Goal: Information Seeking & Learning: Learn about a topic

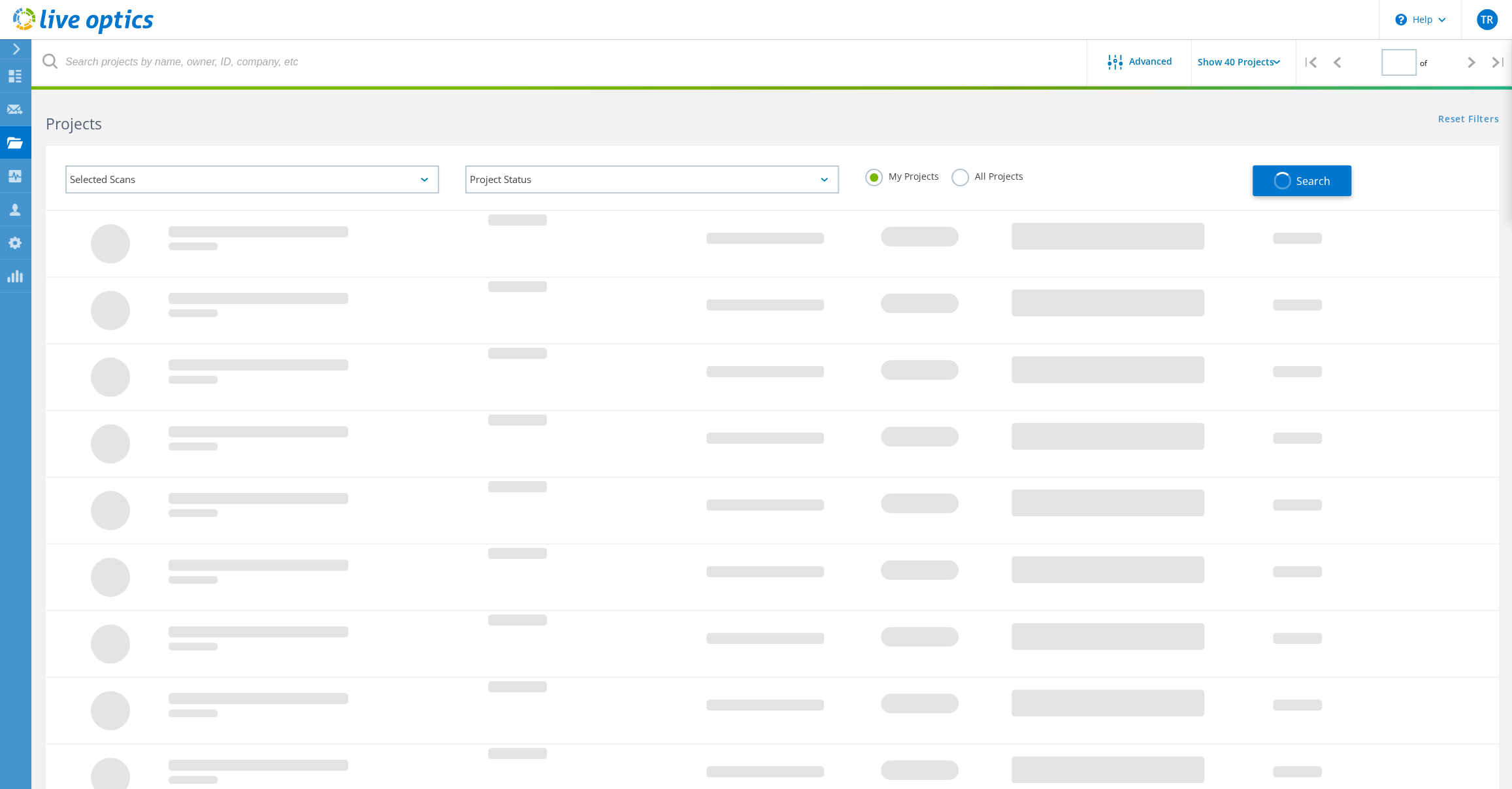
type input "1"
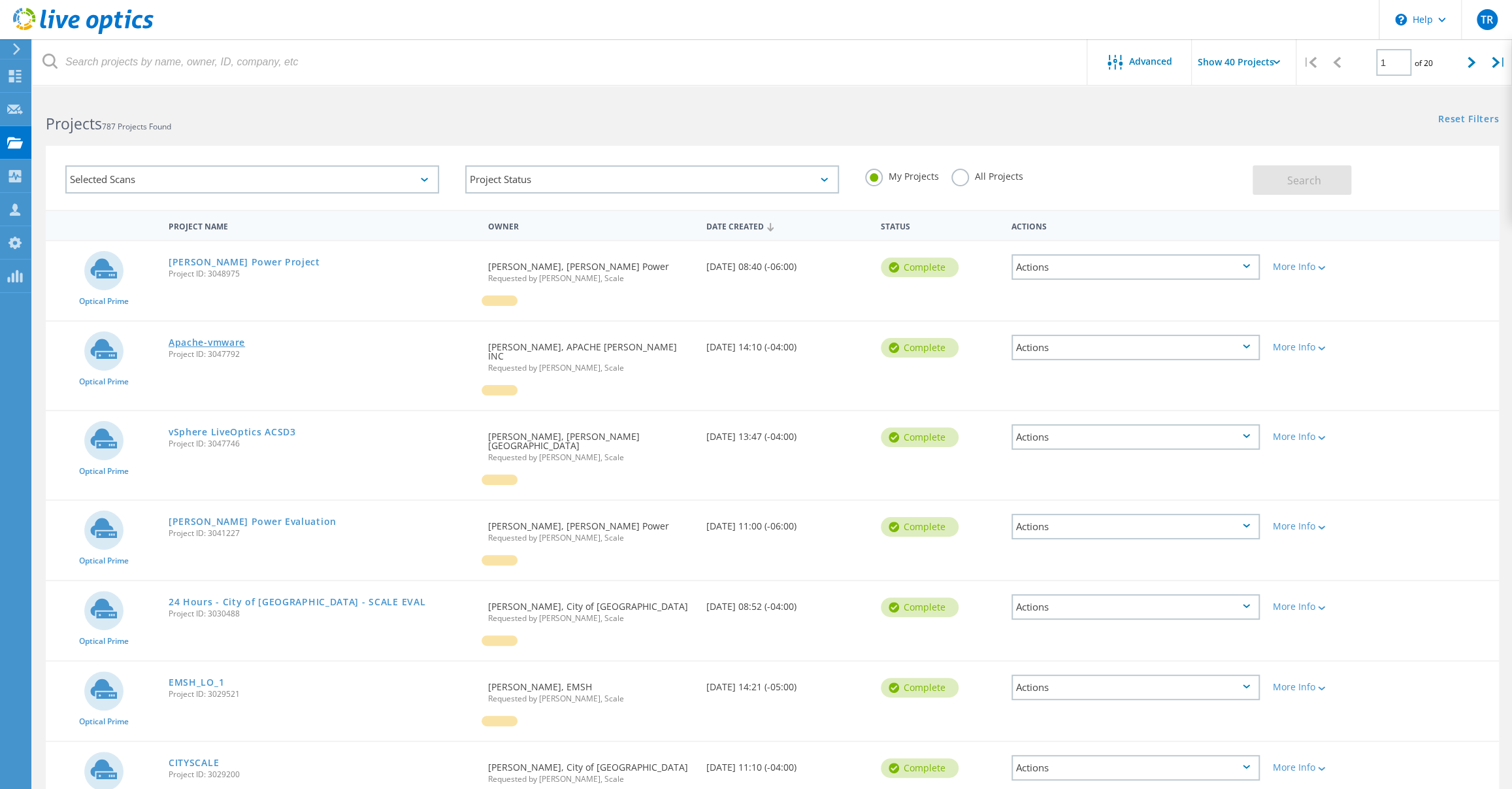
click at [241, 341] on link "Apache-vmware" at bounding box center [206, 341] width 77 height 9
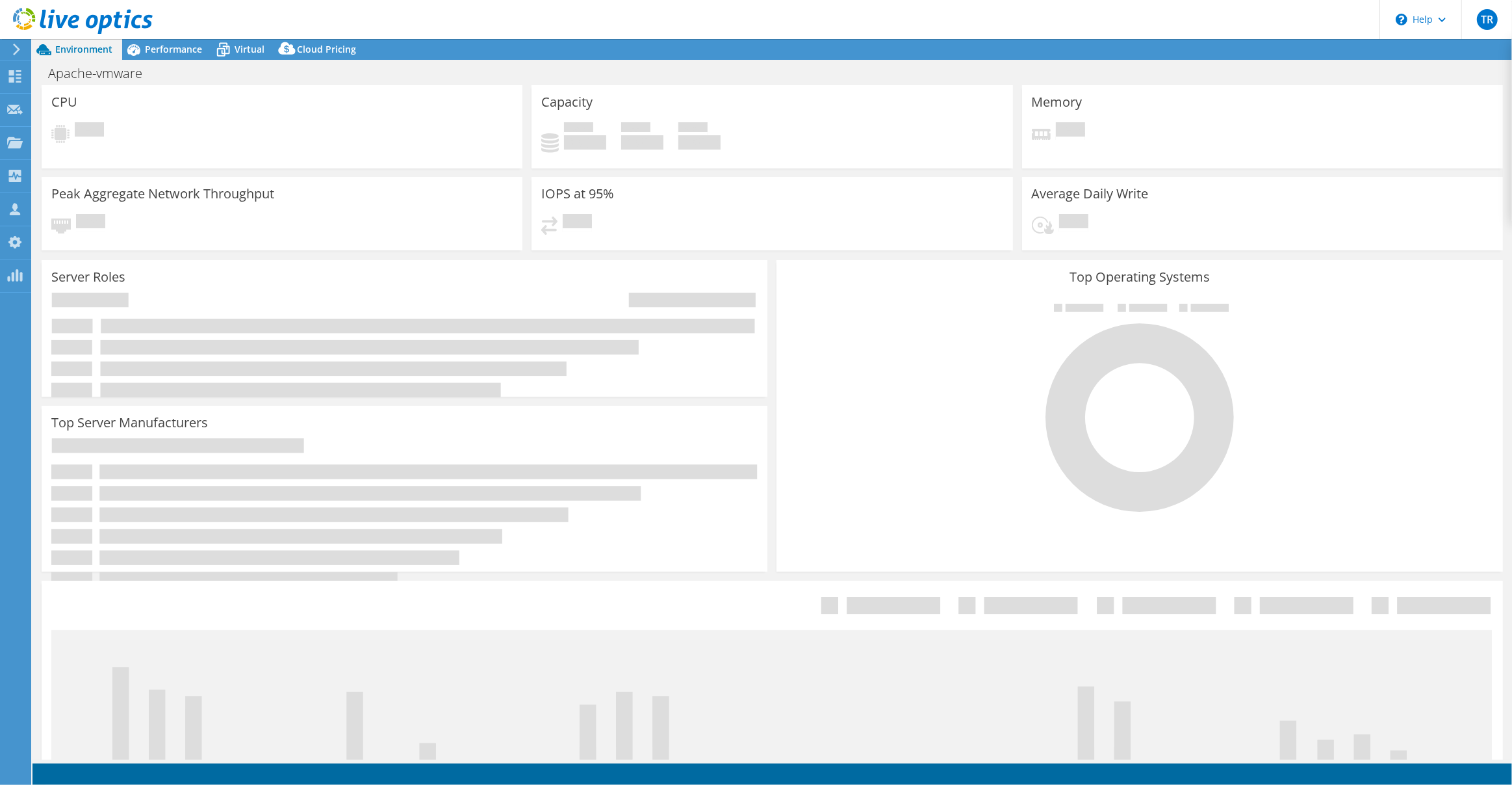
select select "USD"
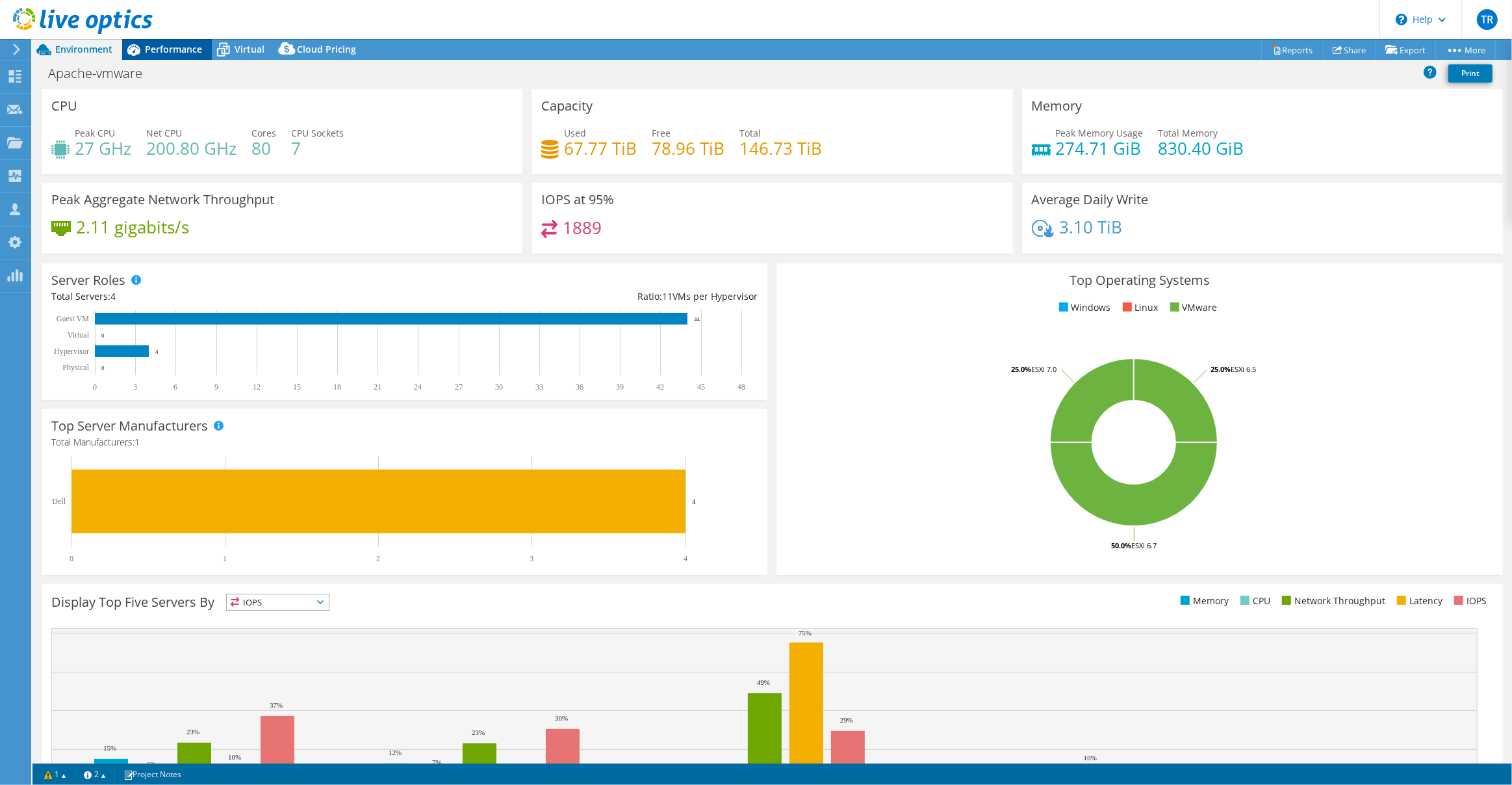
click at [164, 52] on span "Performance" at bounding box center [173, 48] width 57 height 13
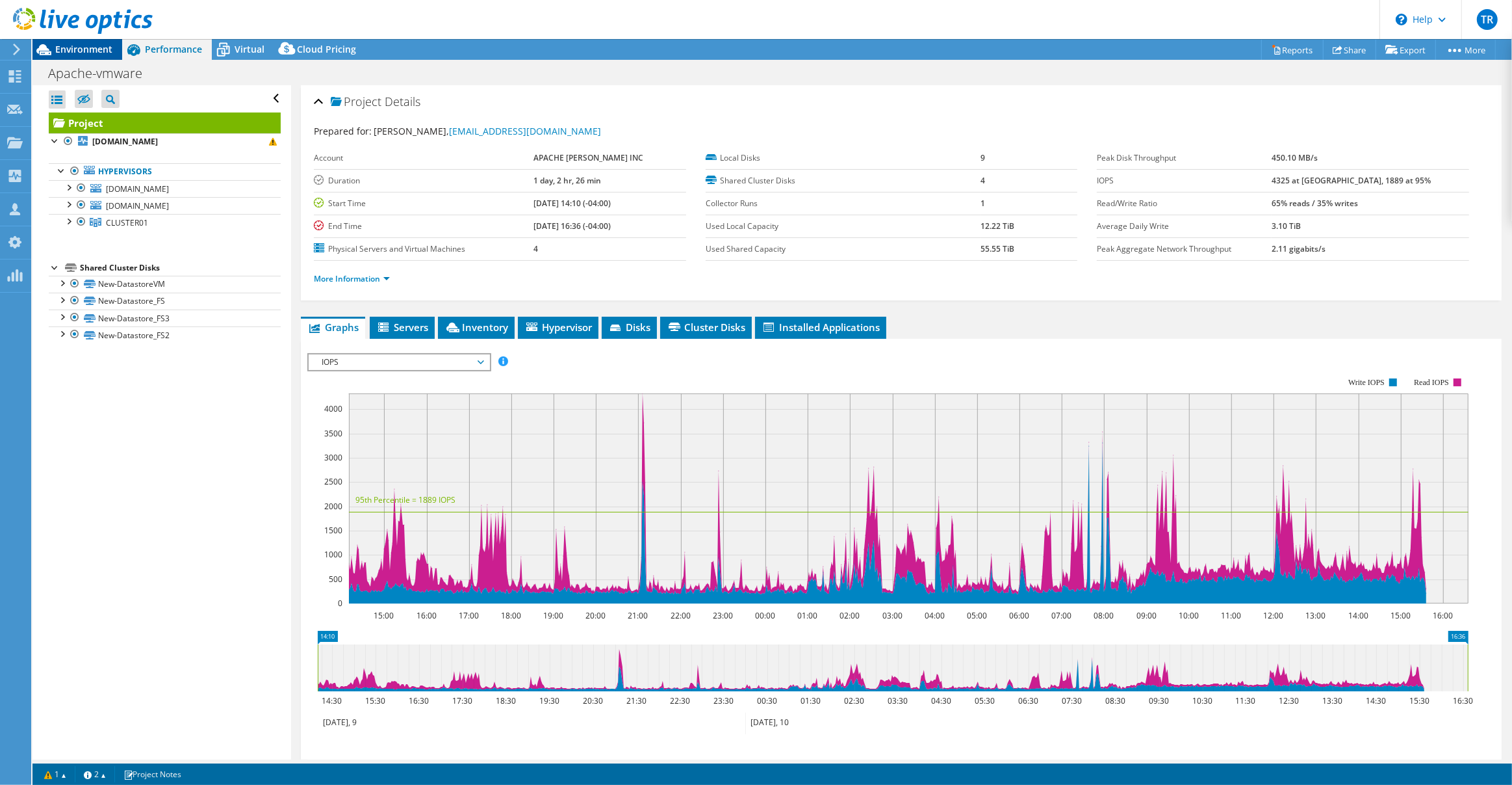
click at [94, 45] on span "Environment" at bounding box center [83, 48] width 57 height 13
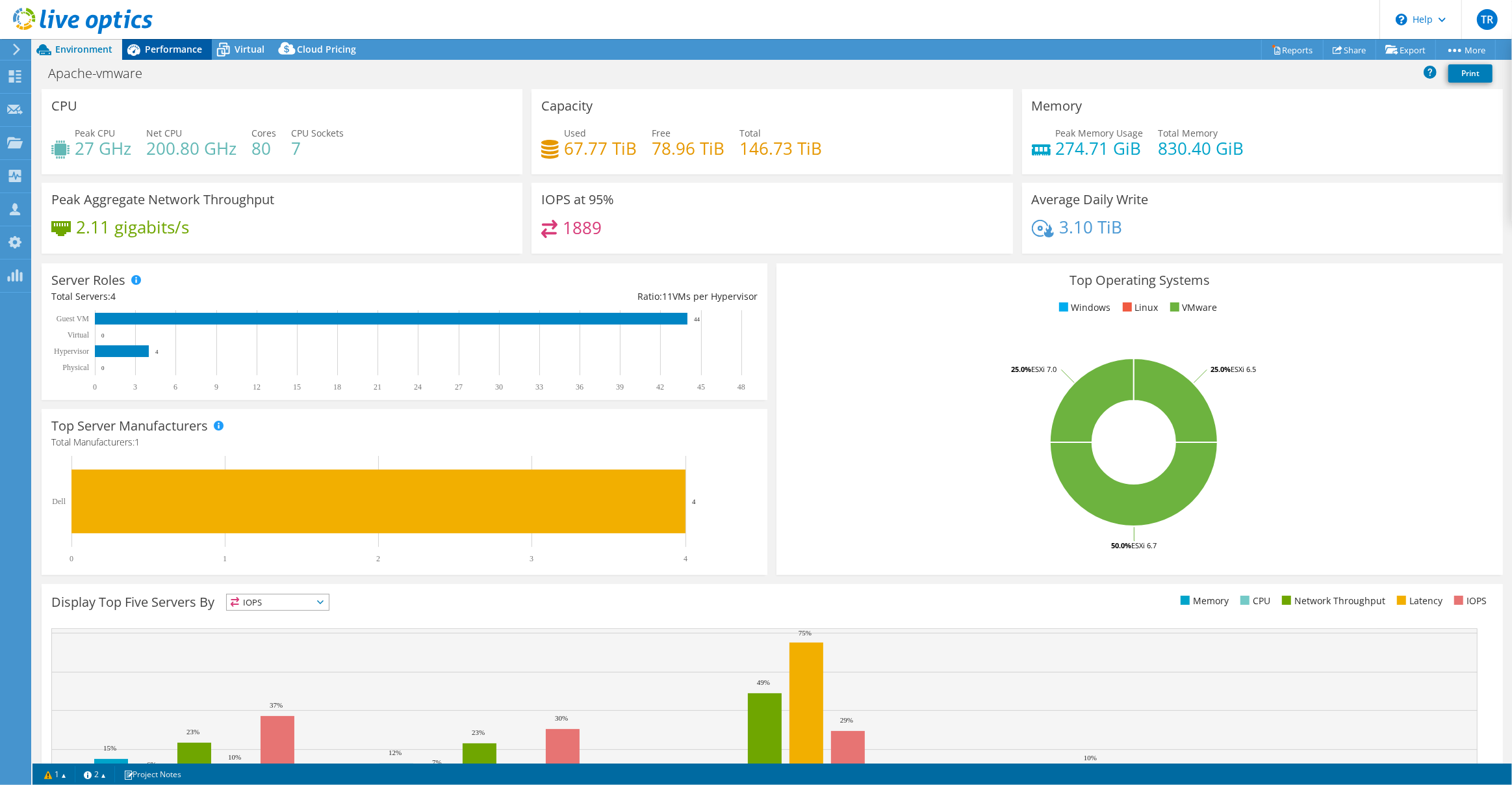
click at [187, 46] on span "Performance" at bounding box center [173, 48] width 57 height 13
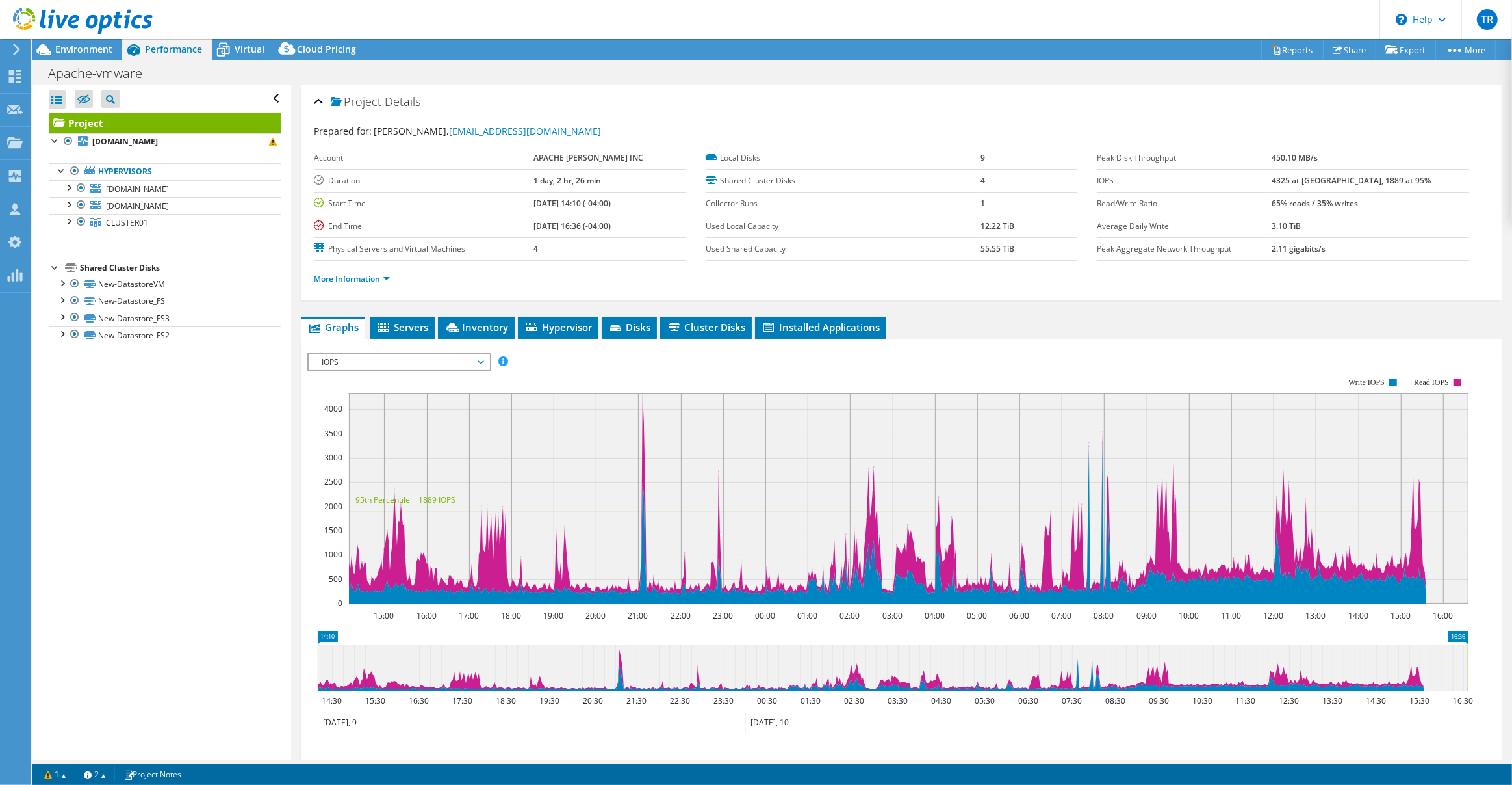
click at [483, 360] on icon at bounding box center [481, 362] width 7 height 4
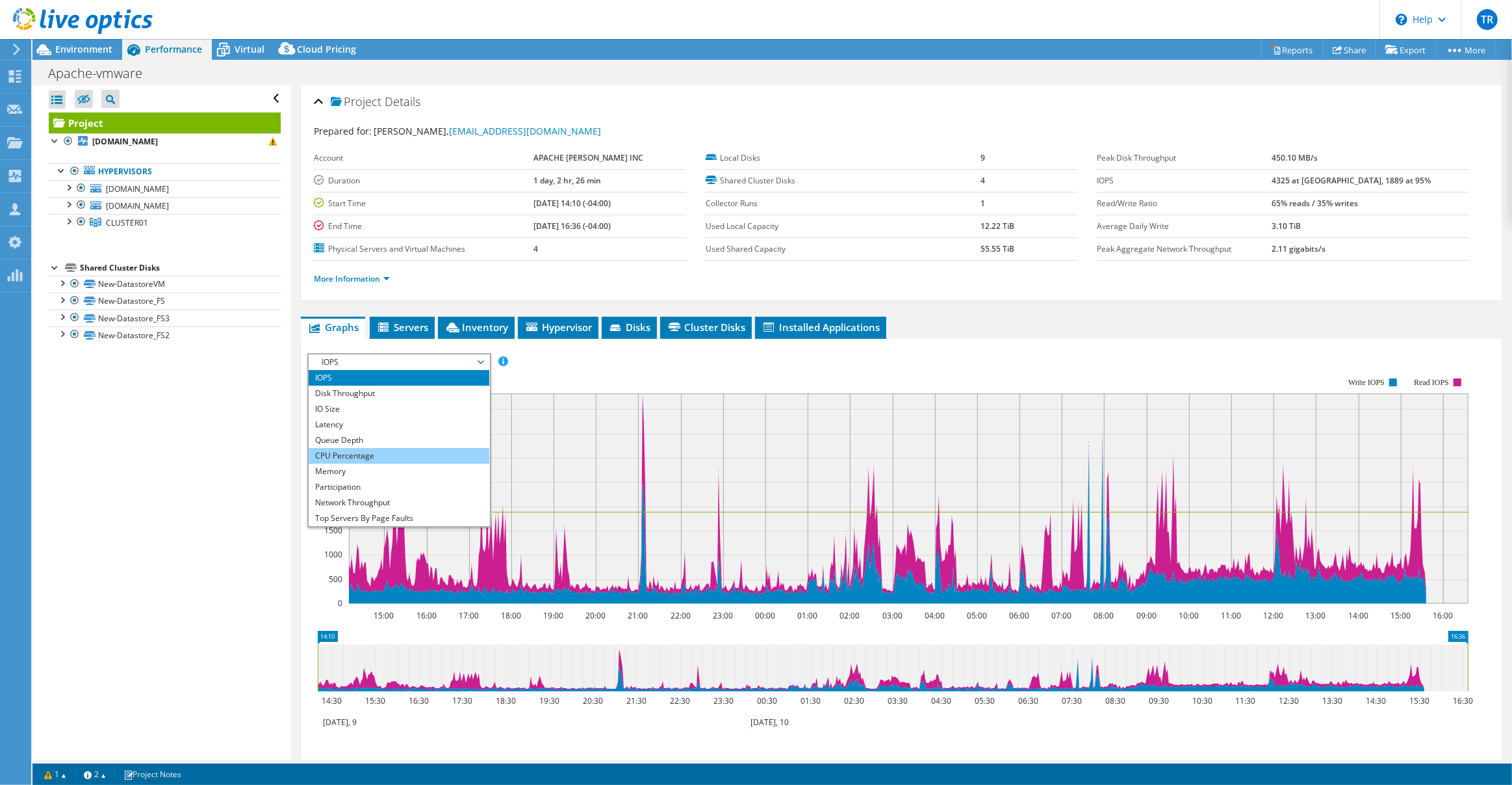
click at [430, 449] on li "CPU Percentage" at bounding box center [399, 456] width 180 height 15
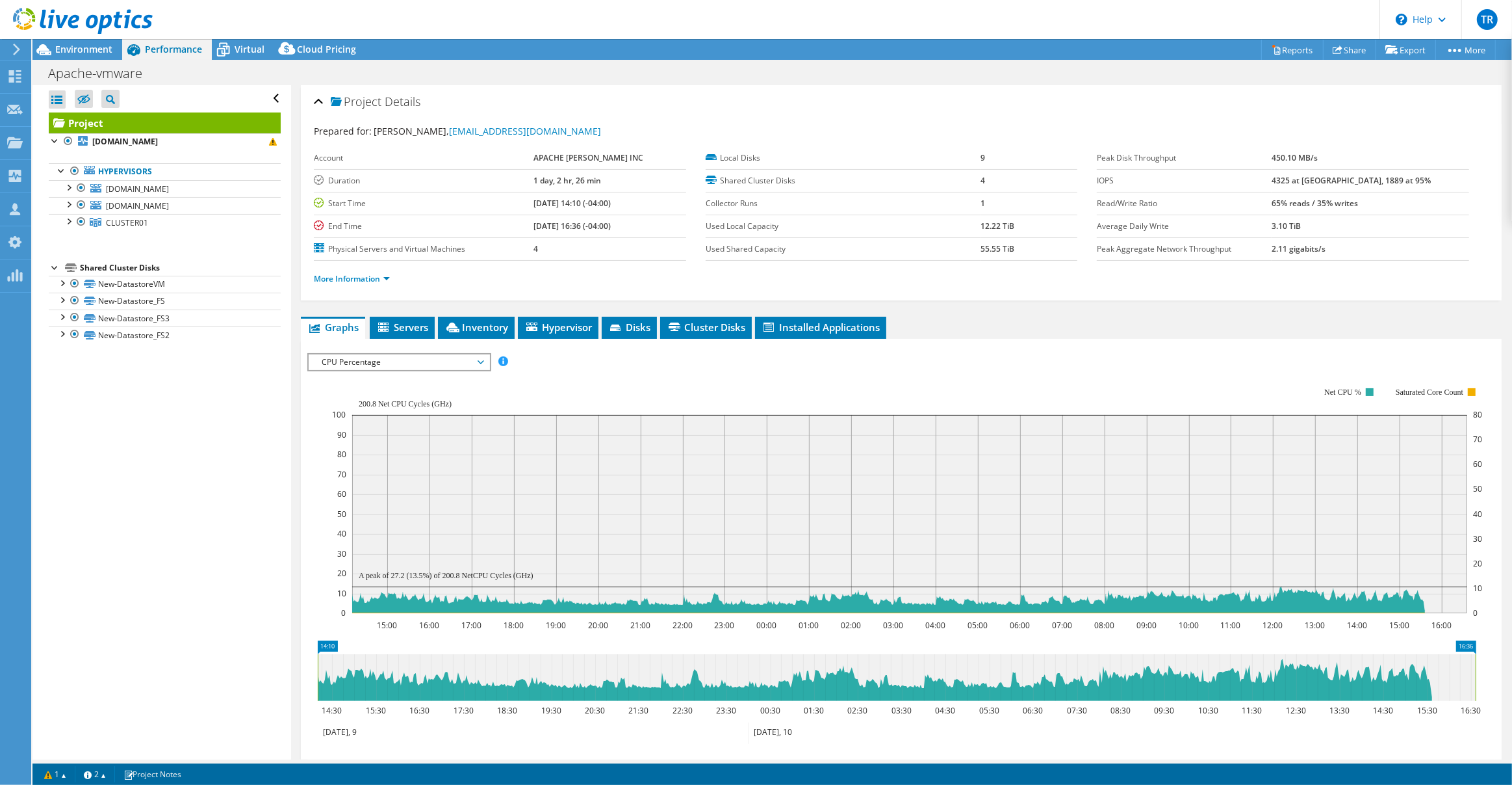
click at [476, 355] on span "CPU Percentage" at bounding box center [399, 362] width 167 height 15
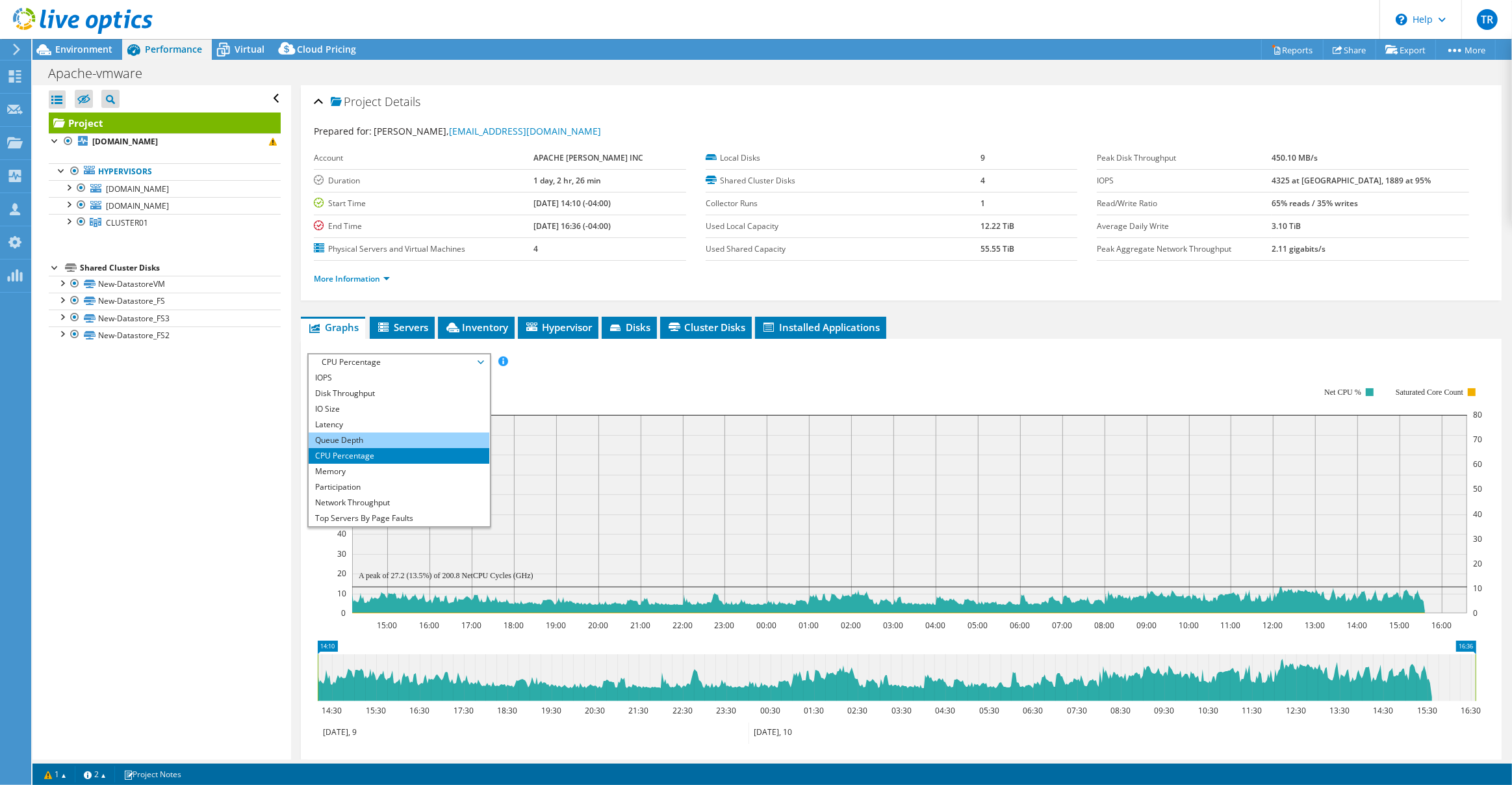
scroll to position [46, 0]
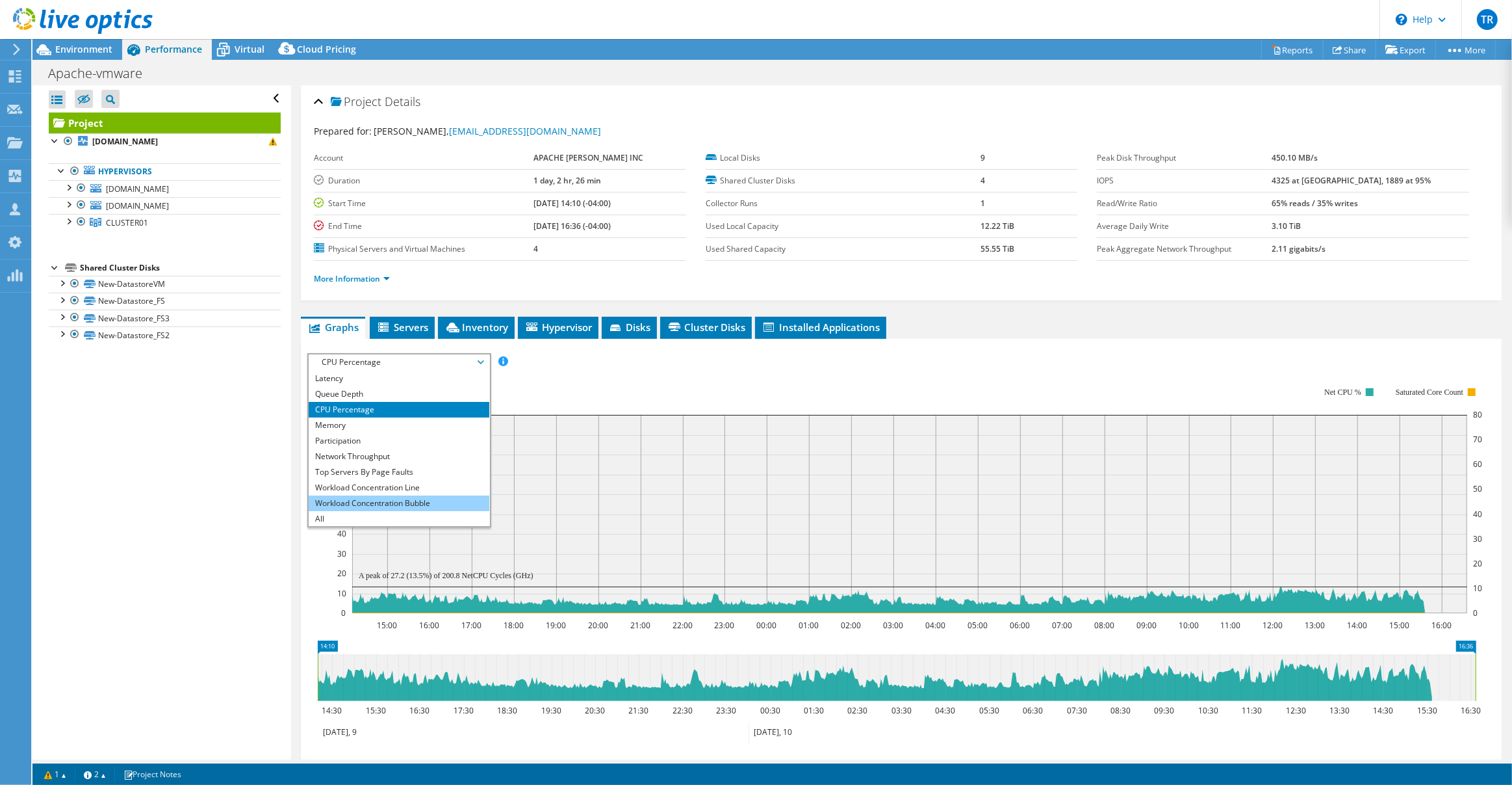
click at [432, 499] on li "Workload Concentration Bubble" at bounding box center [399, 503] width 180 height 15
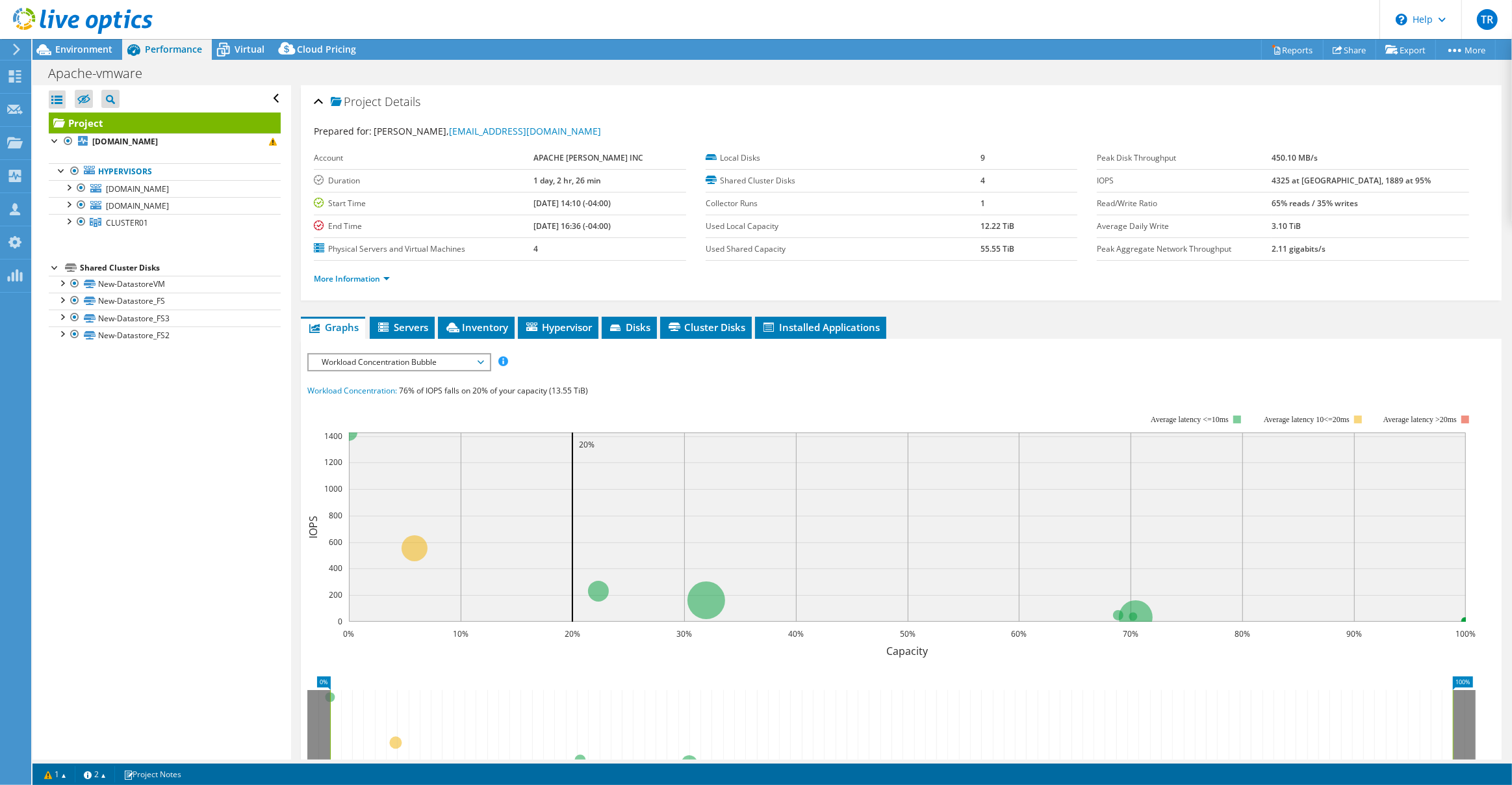
click at [76, 43] on div at bounding box center [76, 21] width 153 height 44
click at [78, 47] on span "Environment" at bounding box center [83, 48] width 57 height 13
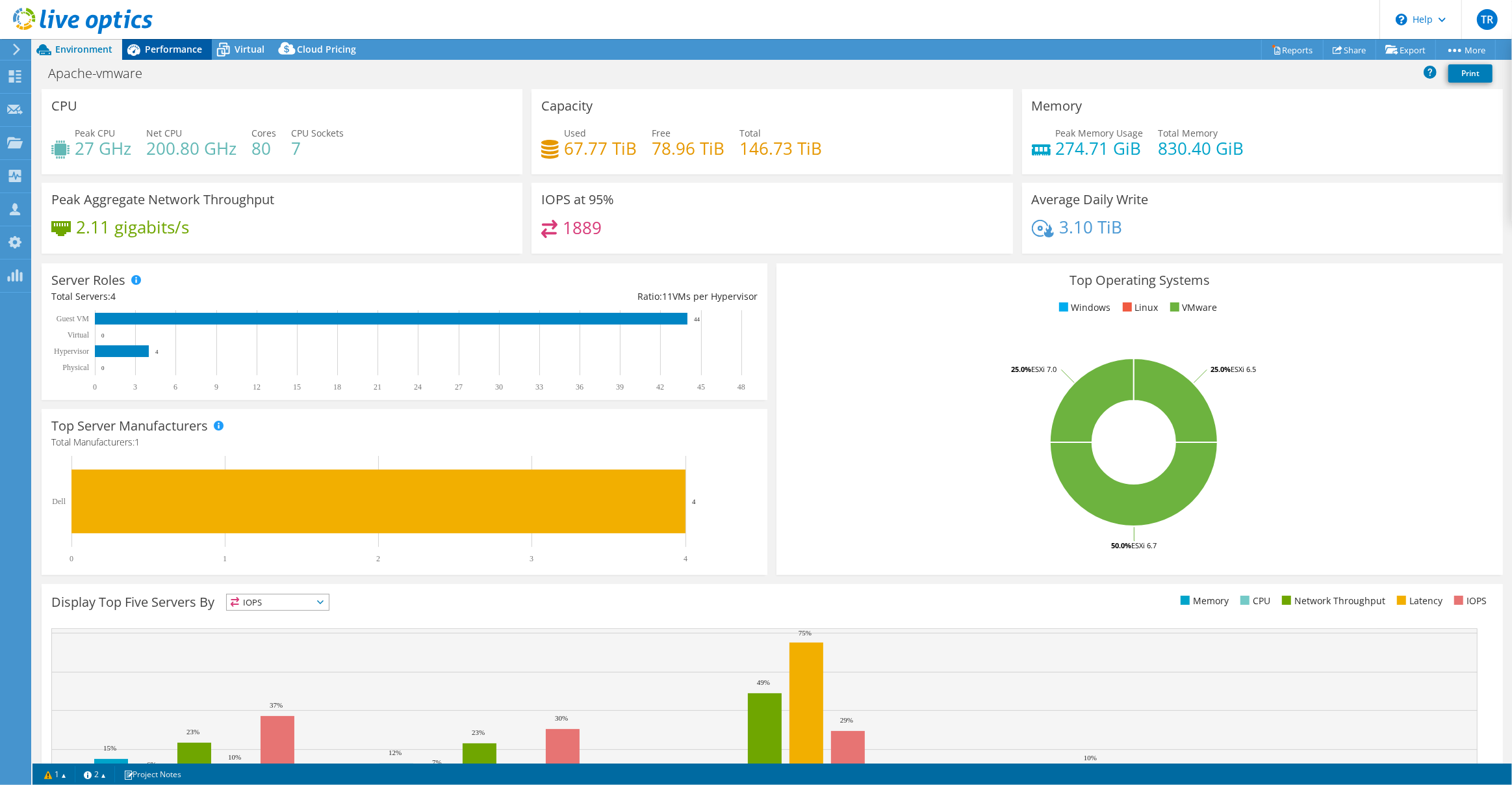
click at [189, 48] on span "Performance" at bounding box center [173, 48] width 57 height 13
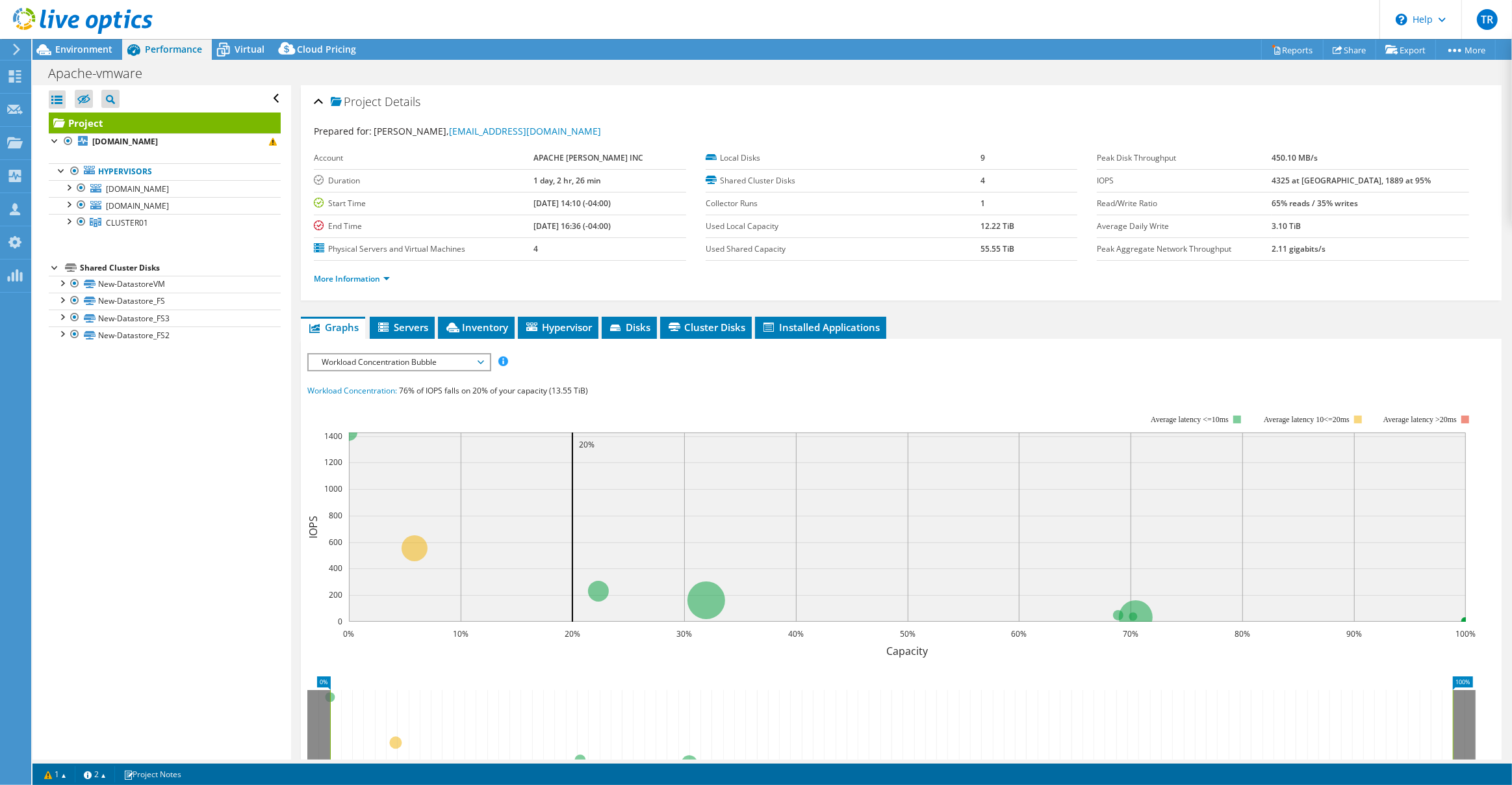
click at [483, 361] on span "Workload Concentration Bubble" at bounding box center [399, 362] width 180 height 15
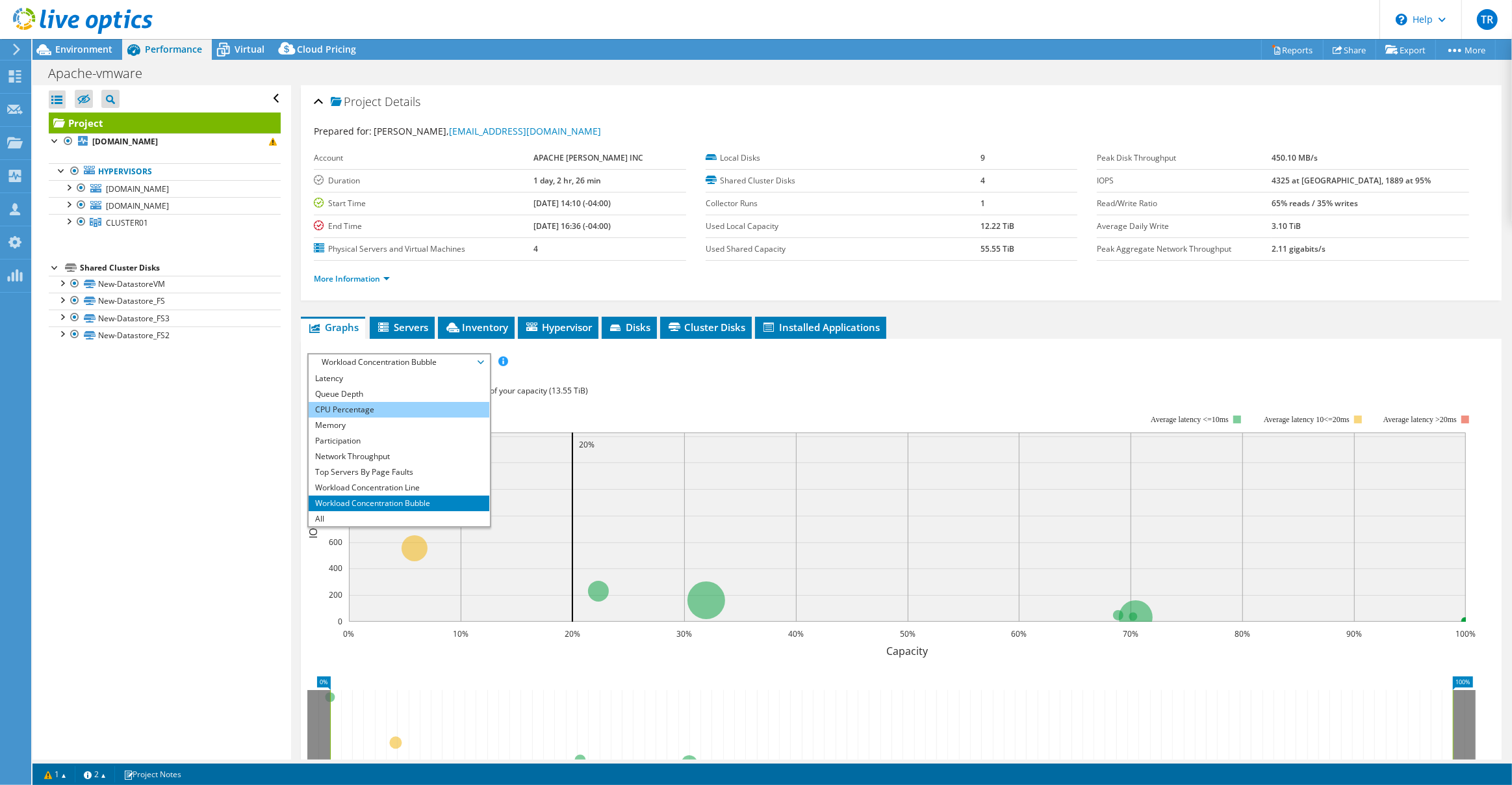
scroll to position [0, 0]
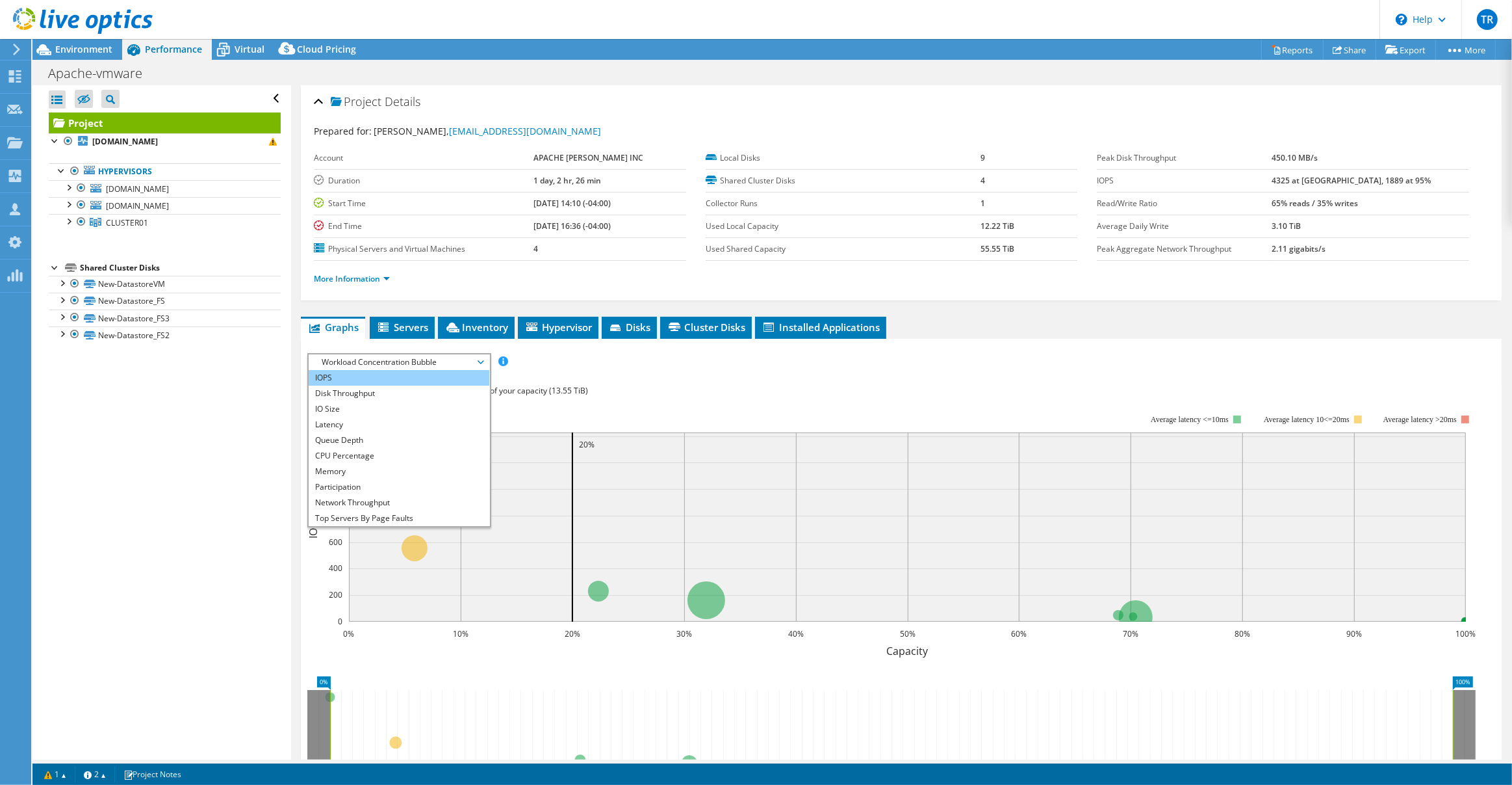
click at [410, 379] on li "IOPS" at bounding box center [399, 377] width 180 height 15
